Goal: Check status: Check status

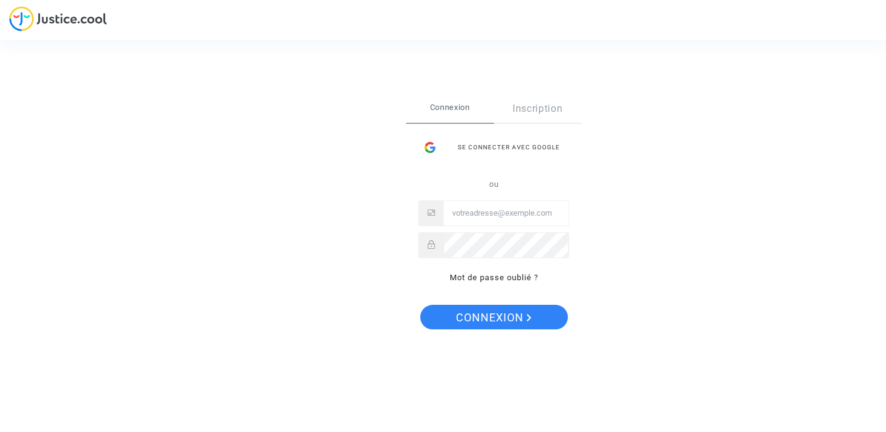
type input "kevin.dropsy@gmail.com"
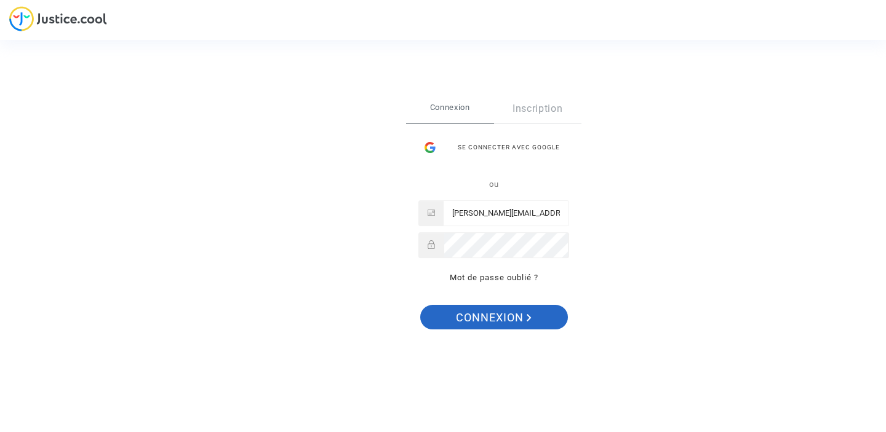
click at [477, 310] on span "Connexion" at bounding box center [494, 318] width 76 height 26
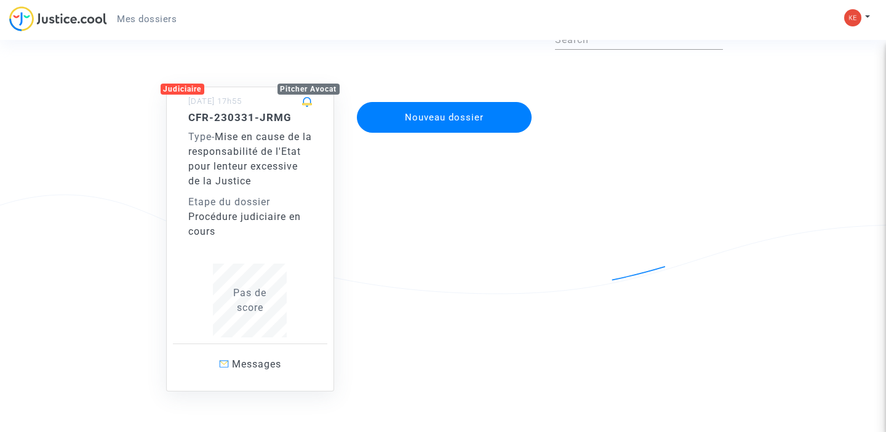
scroll to position [87, 0]
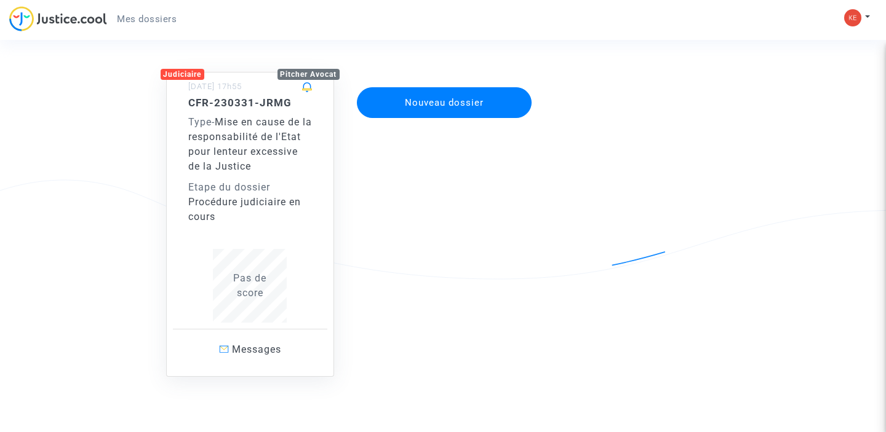
click at [303, 221] on div "Procédure judiciaire en cours" at bounding box center [250, 210] width 124 height 30
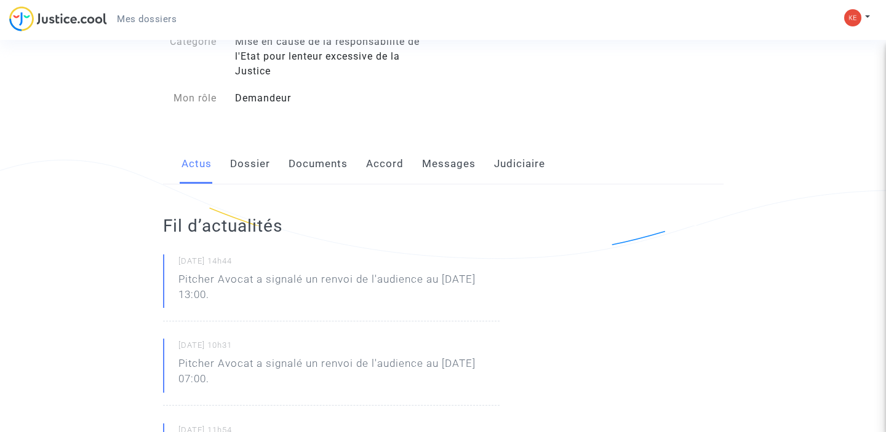
scroll to position [121, 0]
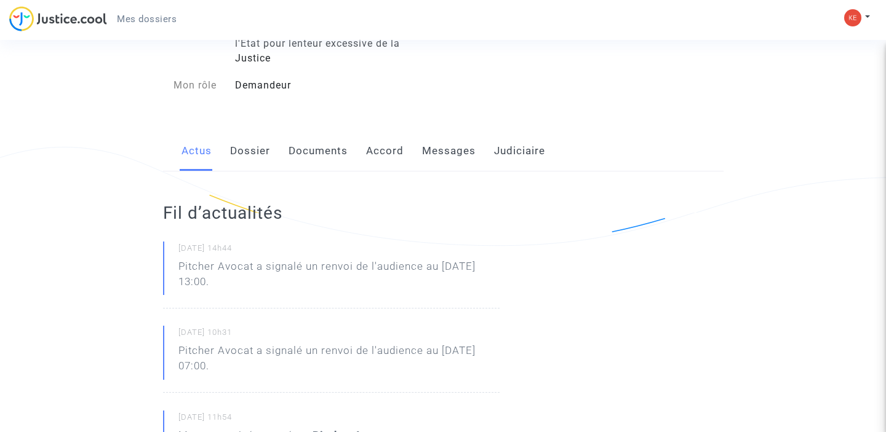
click at [258, 156] on link "Dossier" at bounding box center [250, 151] width 40 height 41
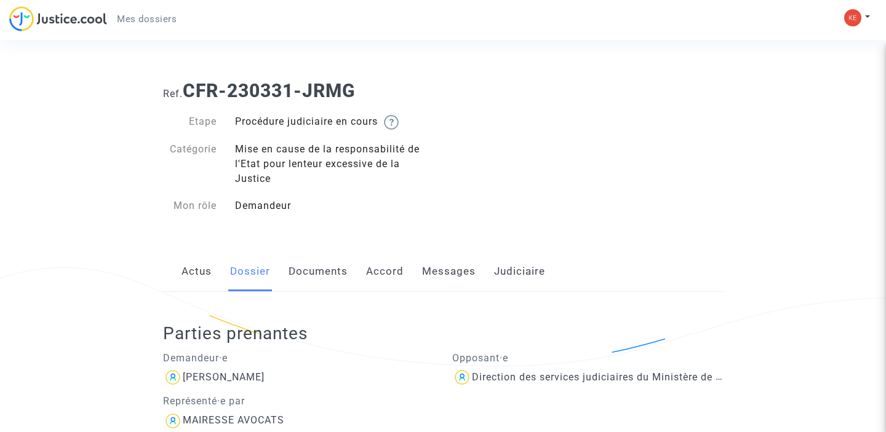
scroll to position [52, 0]
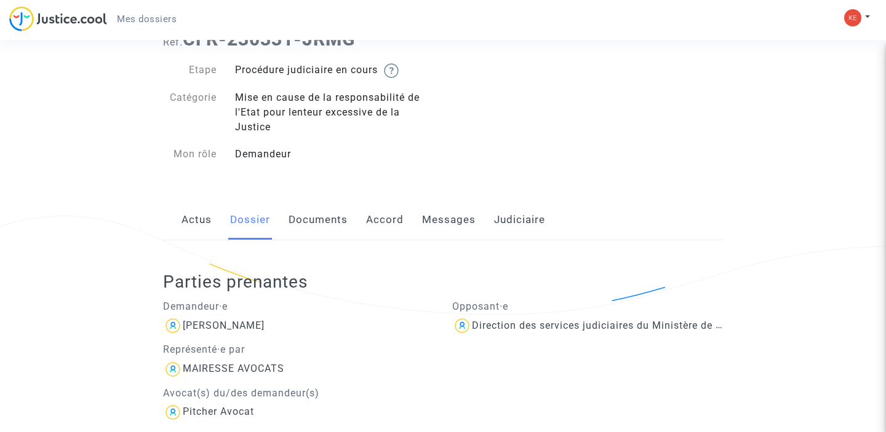
click at [319, 220] on link "Documents" at bounding box center [317, 220] width 59 height 41
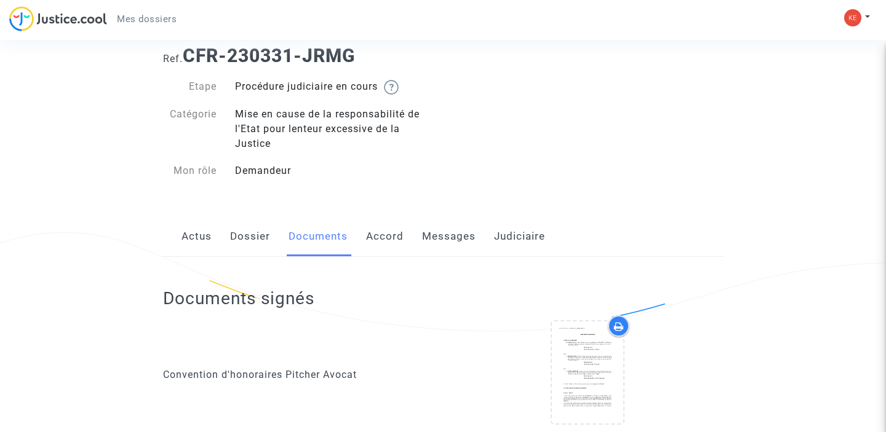
scroll to position [42, 0]
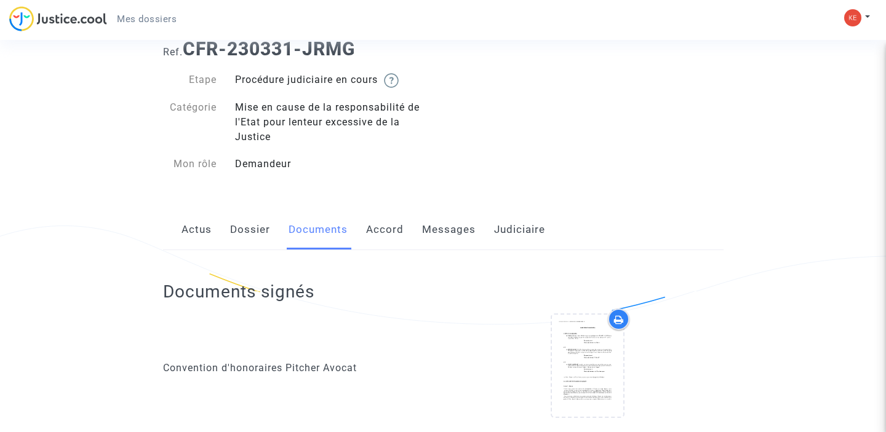
click at [437, 228] on link "Messages" at bounding box center [449, 230] width 54 height 41
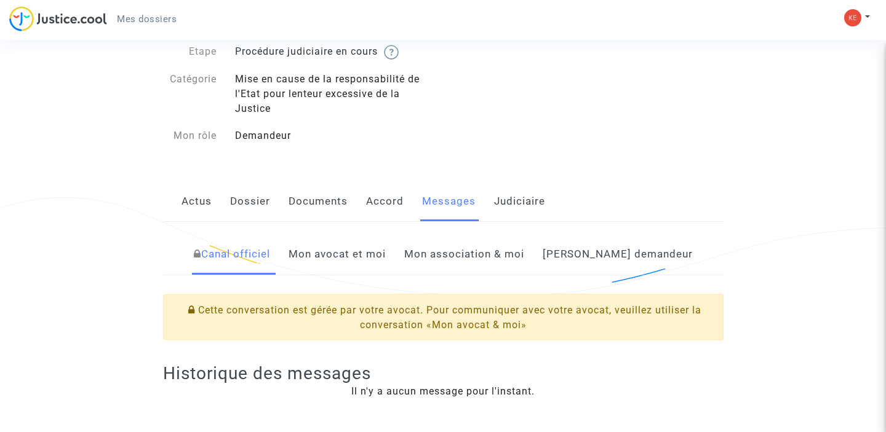
scroll to position [72, 0]
click at [516, 204] on link "Judiciaire" at bounding box center [519, 200] width 51 height 41
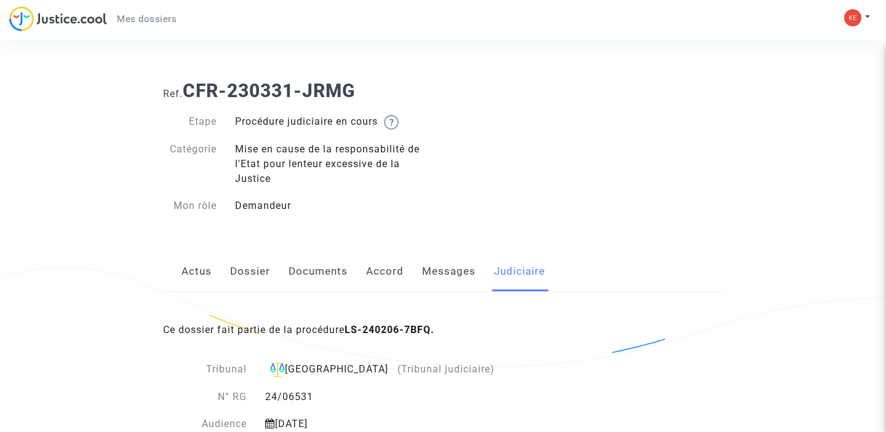
scroll to position [12, 0]
